Goal: Use online tool/utility: Use online tool/utility

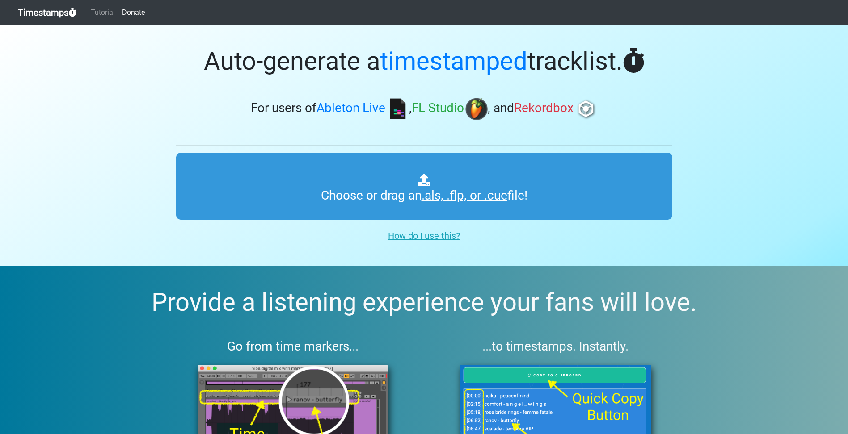
type input "C:\fakepath\amapiano sets Copy.als"
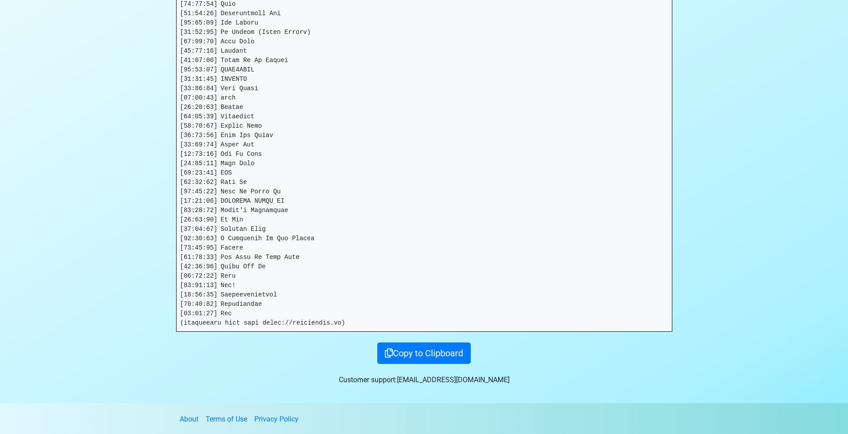
scroll to position [371, 0]
drag, startPoint x: 244, startPoint y: 312, endPoint x: 226, endPoint y: 310, distance: 19.0
click at [226, 310] on pre at bounding box center [424, 68] width 495 height 523
drag, startPoint x: 225, startPoint y: 310, endPoint x: 235, endPoint y: 313, distance: 10.5
click at [235, 313] on pre at bounding box center [424, 68] width 495 height 523
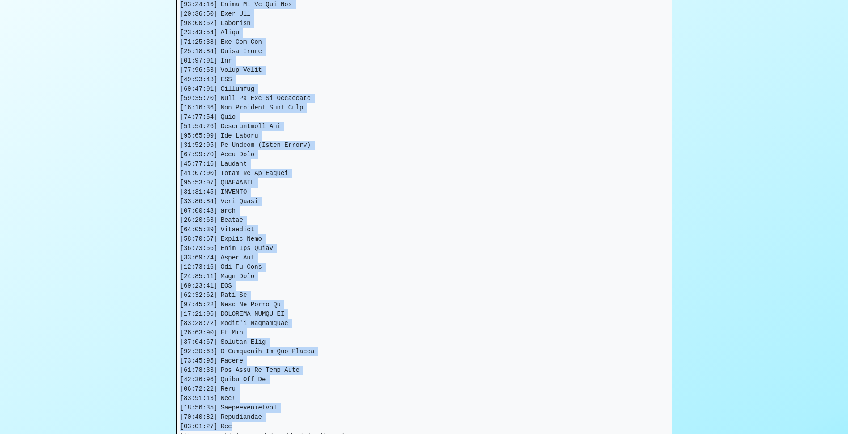
scroll to position [0, 0]
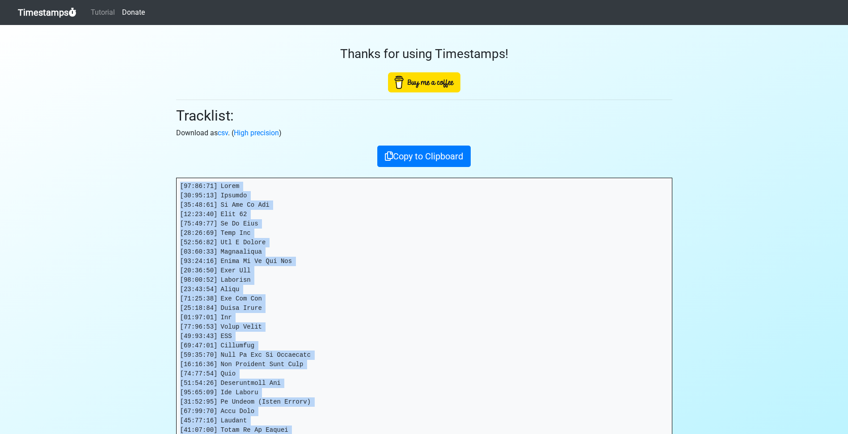
drag, startPoint x: 231, startPoint y: 313, endPoint x: 177, endPoint y: 185, distance: 138.5
click at [177, 185] on pre at bounding box center [424, 439] width 495 height 523
copy pre "[92:25:98] Lorem [92:79:53] Ipsumdo [22:44:67] Si Ame Co Adi [20:20:86] Elit 18…"
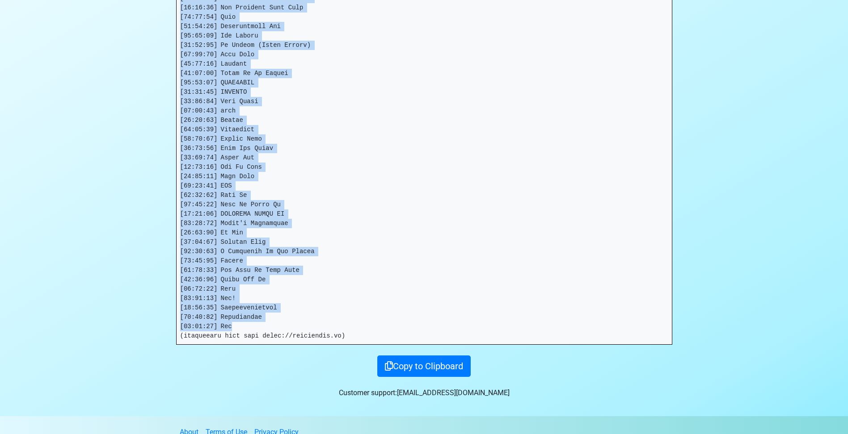
scroll to position [371, 0]
